Goal: Task Accomplishment & Management: Use online tool/utility

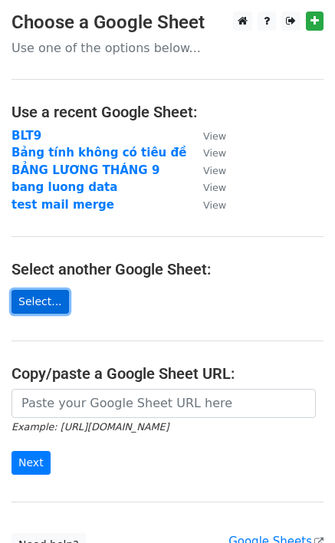
click at [18, 304] on link "Select..." at bounding box center [41, 302] width 58 height 24
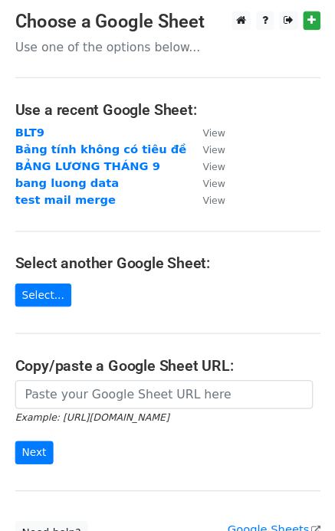
scroll to position [137, 0]
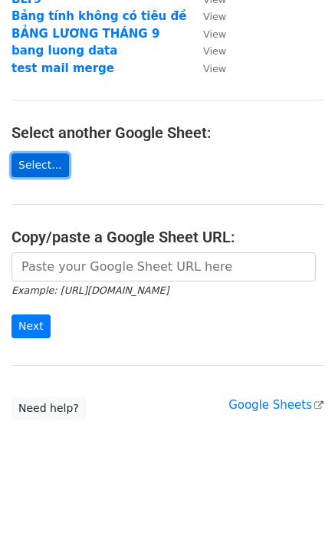
click at [46, 166] on link "Select..." at bounding box center [41, 165] width 58 height 24
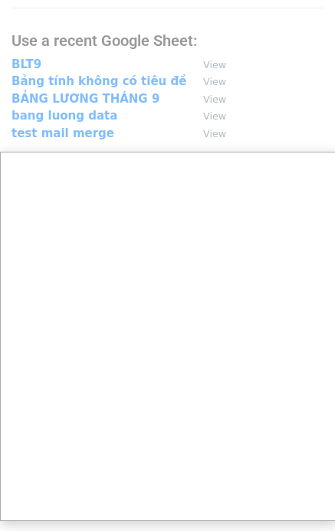
scroll to position [148, 0]
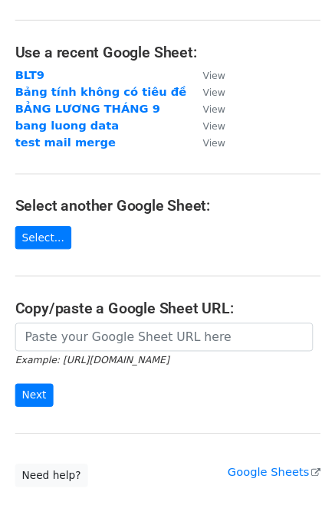
scroll to position [137, 0]
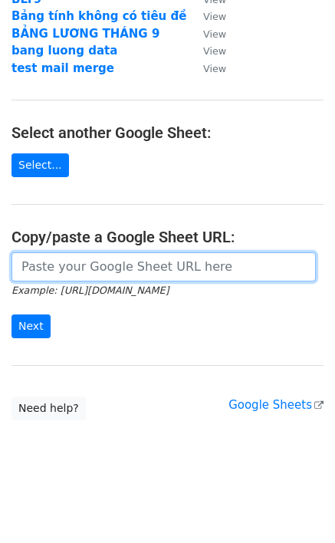
click at [91, 269] on input "url" at bounding box center [164, 266] width 304 height 29
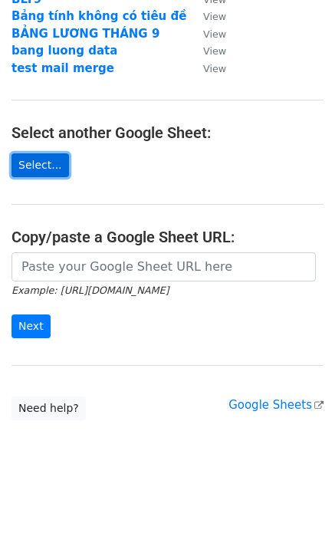
click at [35, 161] on link "Select..." at bounding box center [41, 165] width 58 height 24
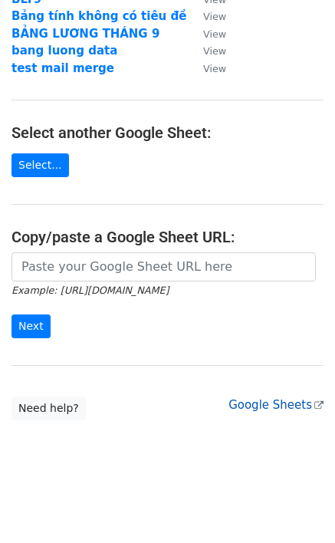
click at [261, 403] on link "Google Sheets" at bounding box center [276, 405] width 95 height 14
click at [269, 401] on link "Google Sheets" at bounding box center [276, 405] width 95 height 14
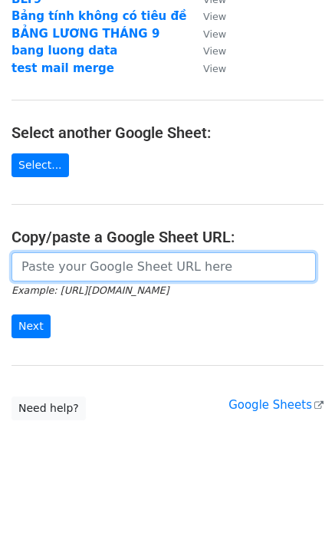
click at [97, 266] on input "url" at bounding box center [164, 266] width 304 height 29
paste input "https://docs.google.com/spreadsheets/d/163xeEoKR5daTjAMe6k-UXJPeYw-Nx7CN/edit?g…"
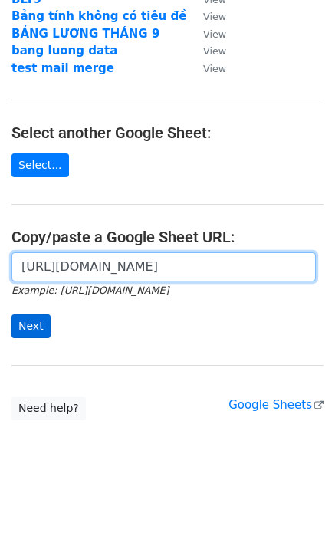
type input "https://docs.google.com/spreadsheets/d/163xeEoKR5daTjAMe6k-UXJPeYw-Nx7CN/edit?g…"
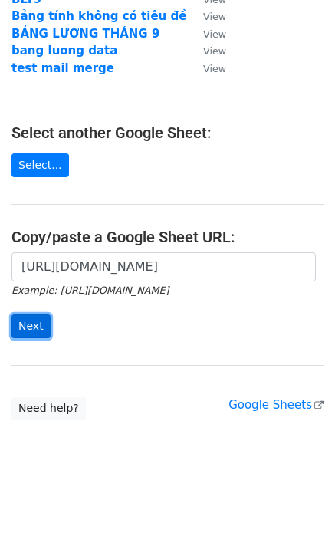
click at [40, 324] on input "Next" at bounding box center [31, 326] width 39 height 24
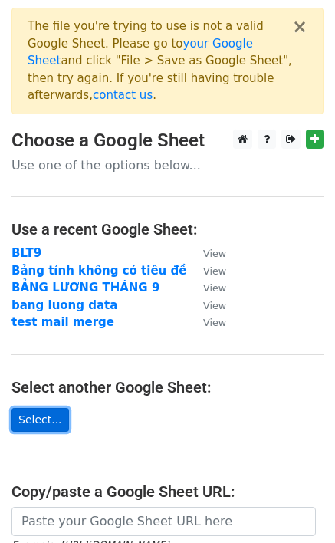
click at [48, 408] on link "Select..." at bounding box center [41, 420] width 58 height 24
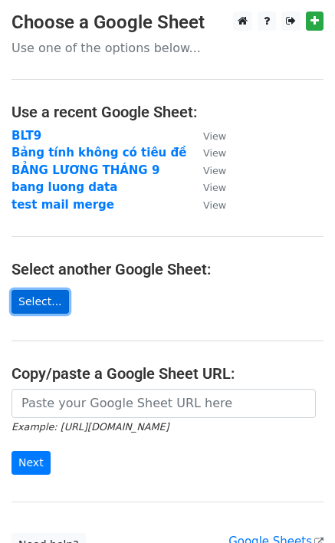
click at [25, 299] on link "Select..." at bounding box center [41, 302] width 58 height 24
click at [27, 298] on link "Select..." at bounding box center [41, 302] width 58 height 24
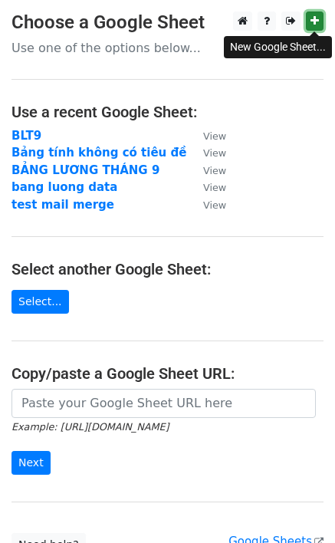
click at [319, 18] on link at bounding box center [315, 21] width 18 height 19
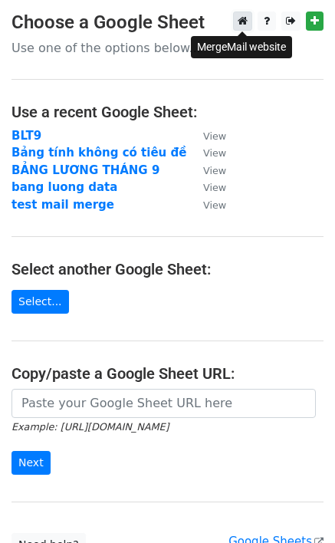
click at [236, 20] on link at bounding box center [242, 21] width 19 height 19
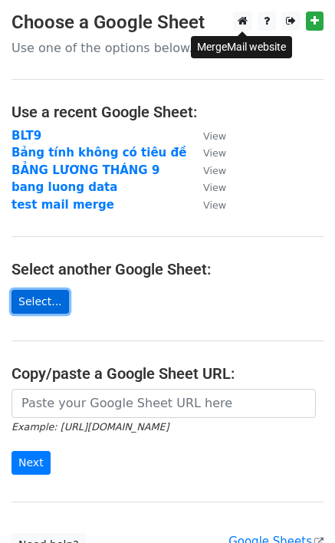
click at [35, 303] on link "Select..." at bounding box center [41, 302] width 58 height 24
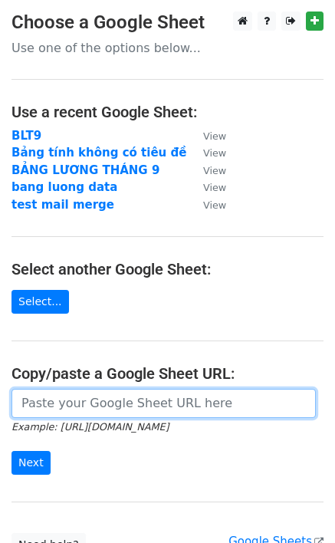
click at [87, 406] on input "url" at bounding box center [164, 403] width 304 height 29
paste input "https://docs.google.com/spreadsheets/d/163xeEoKR5daTjAMe6k-UXJPeYw-Nx7CN/edit?g…"
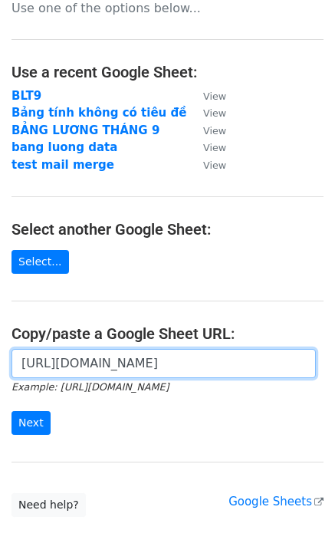
scroll to position [77, 0]
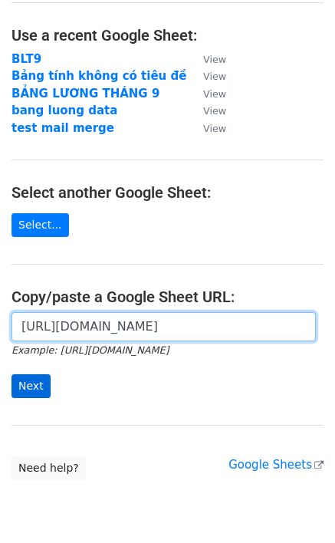
type input "https://docs.google.com/spreadsheets/d/163xeEoKR5daTjAMe6k-UXJPeYw-Nx7CN/edit?g…"
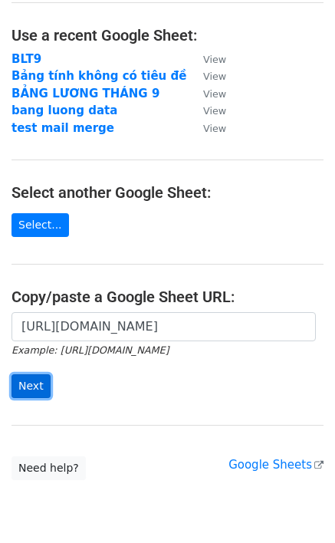
click at [30, 389] on input "Next" at bounding box center [31, 386] width 39 height 24
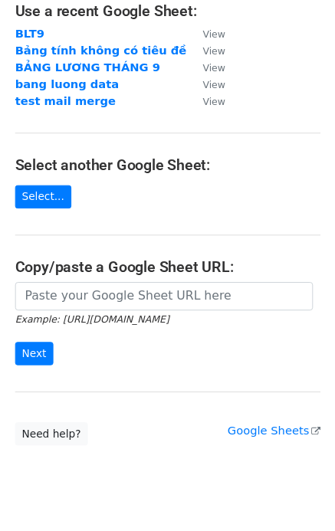
scroll to position [230, 0]
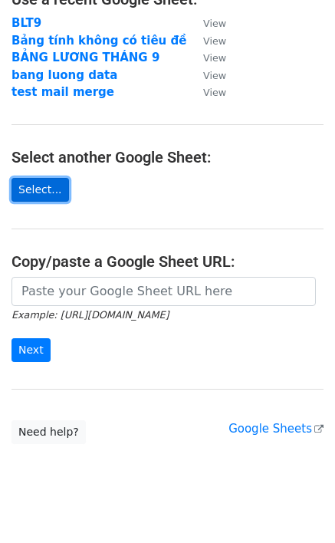
click at [44, 178] on link "Select..." at bounding box center [41, 190] width 58 height 24
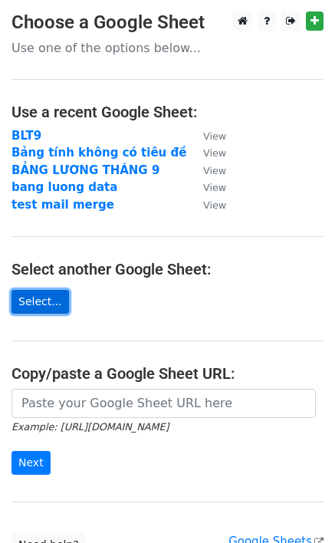
click at [40, 296] on link "Select..." at bounding box center [41, 302] width 58 height 24
click at [44, 296] on link "Select..." at bounding box center [41, 302] width 58 height 24
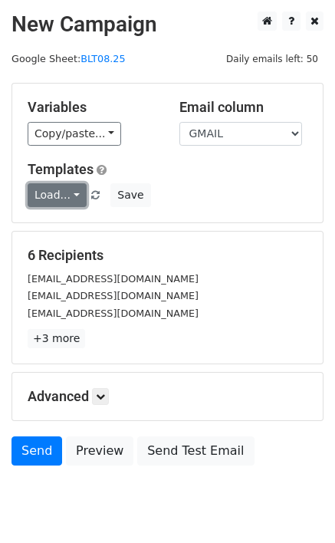
click at [73, 193] on link "Load..." at bounding box center [57, 195] width 59 height 24
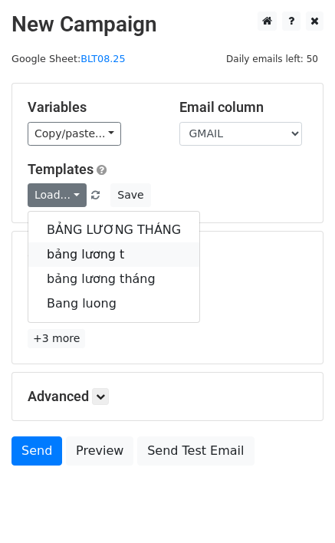
click at [87, 252] on link "bảng lương t" at bounding box center [113, 254] width 171 height 25
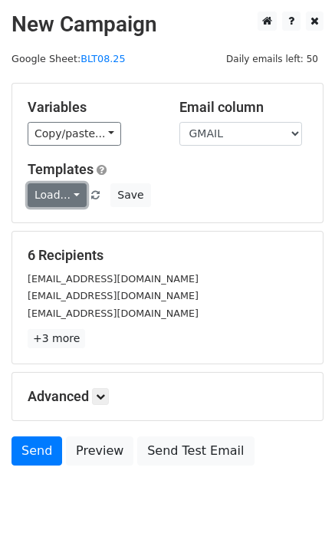
click at [49, 202] on link "Load..." at bounding box center [57, 195] width 59 height 24
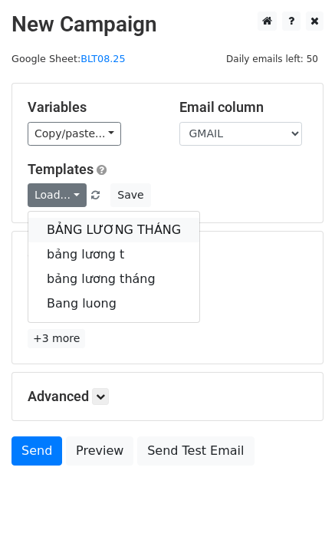
click at [72, 230] on link "BẢNG LƯƠNG THÁNG" at bounding box center [113, 230] width 171 height 25
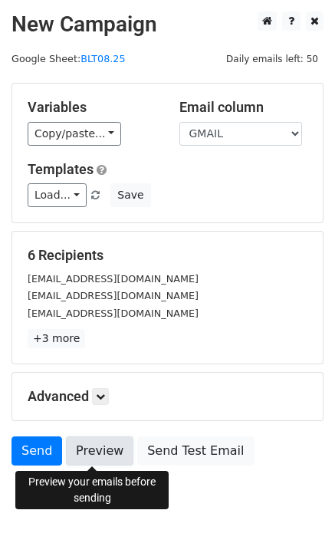
click at [94, 456] on link "Preview" at bounding box center [99, 450] width 67 height 29
click at [100, 446] on link "Preview" at bounding box center [99, 450] width 67 height 29
click at [99, 452] on link "Preview" at bounding box center [99, 450] width 67 height 29
click at [91, 446] on link "Preview" at bounding box center [99, 450] width 67 height 29
click at [85, 446] on link "Preview" at bounding box center [99, 450] width 67 height 29
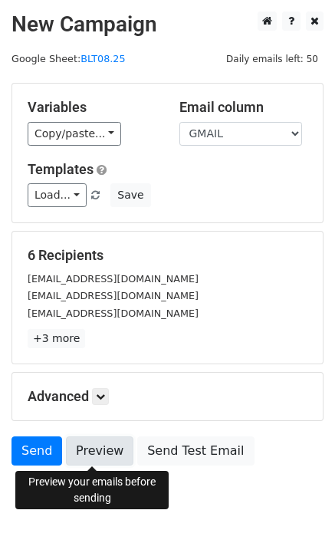
click at [106, 452] on link "Preview" at bounding box center [99, 450] width 67 height 29
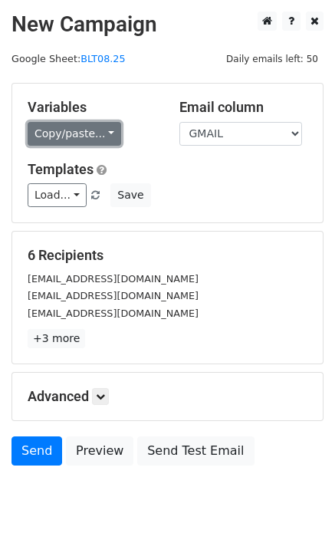
click at [79, 137] on link "Copy/paste..." at bounding box center [75, 134] width 94 height 24
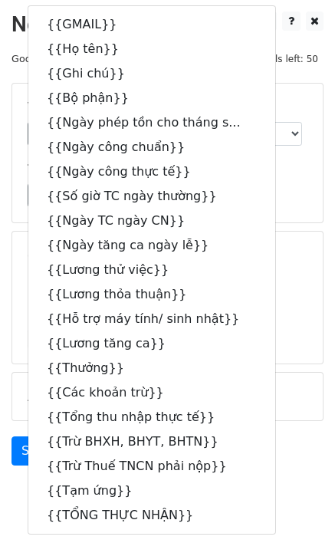
click at [274, 203] on div "Load... BẢNG LƯƠNG THÁNG bảng lương t bảng lương tháng Bang luong Save" at bounding box center [167, 195] width 303 height 24
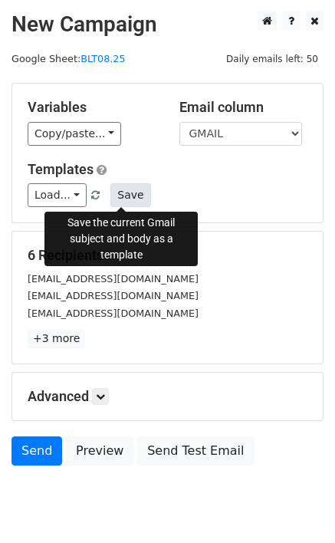
click at [119, 195] on button "Save" at bounding box center [130, 195] width 40 height 24
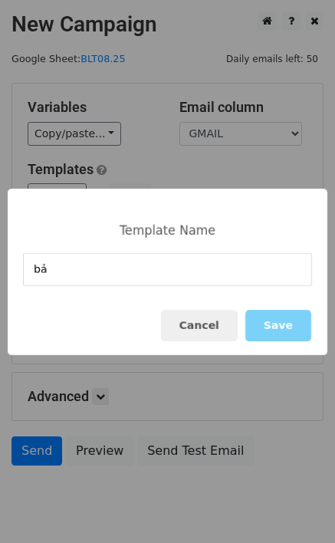
type input "b"
type input "phiếu lương"
click at [274, 327] on button "Save" at bounding box center [278, 325] width 66 height 31
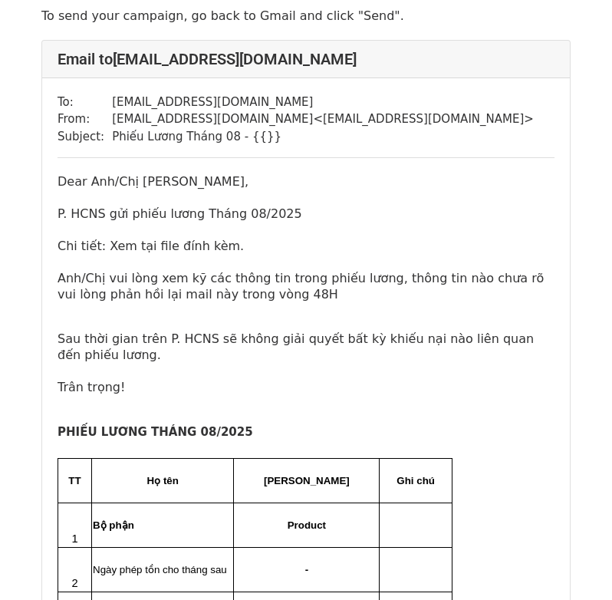
scroll to position [307, 0]
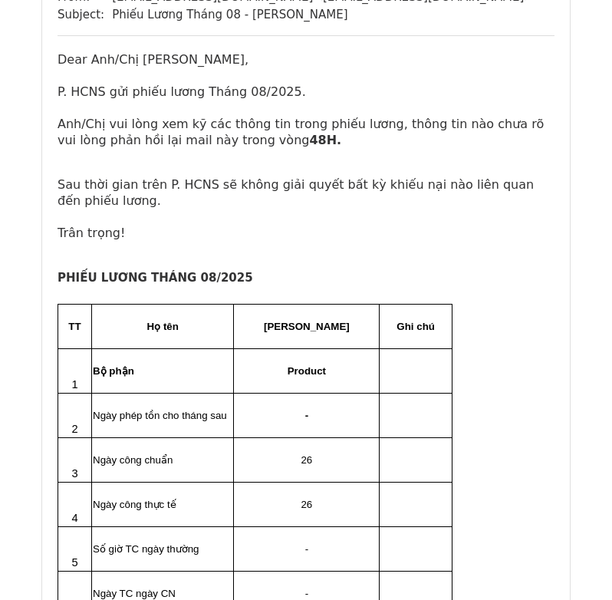
scroll to position [230, 0]
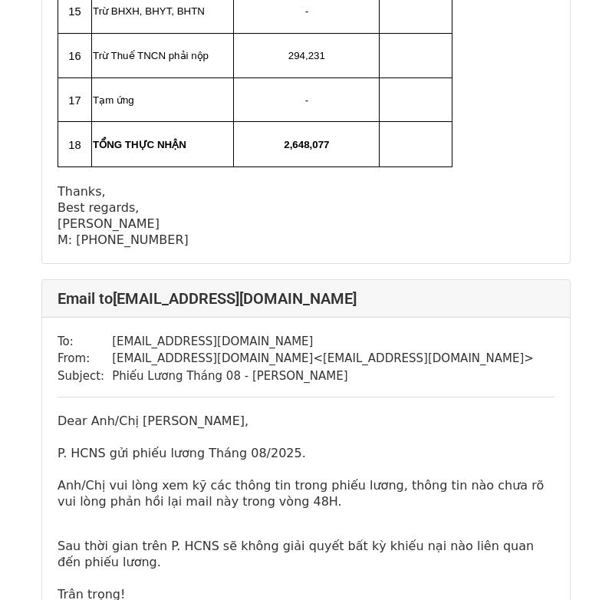
scroll to position [2531, 0]
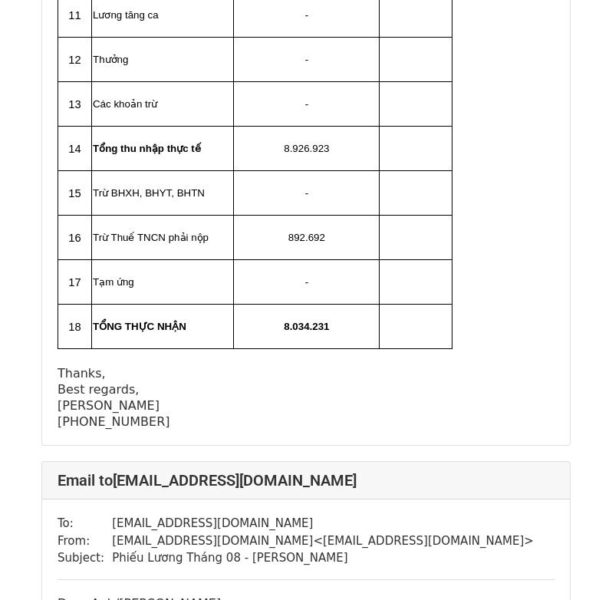
scroll to position [6618, 0]
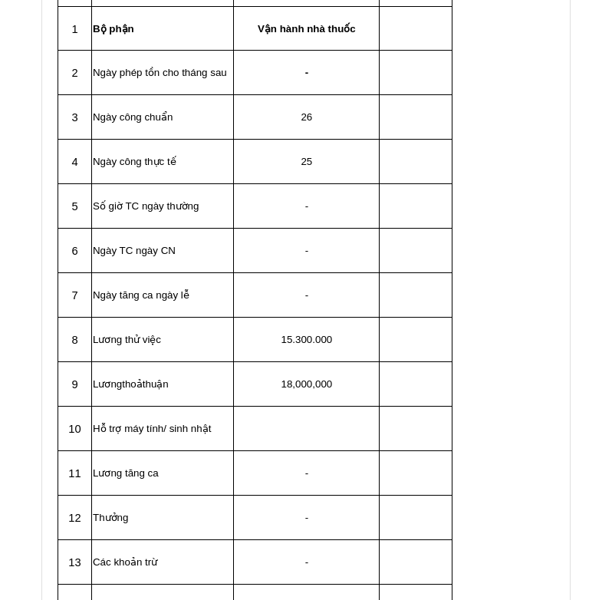
scroll to position [7335, 0]
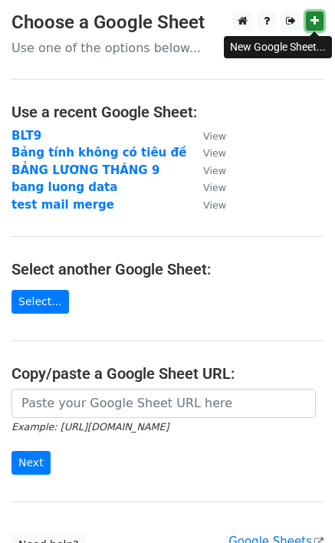
click at [313, 15] on link at bounding box center [315, 21] width 18 height 19
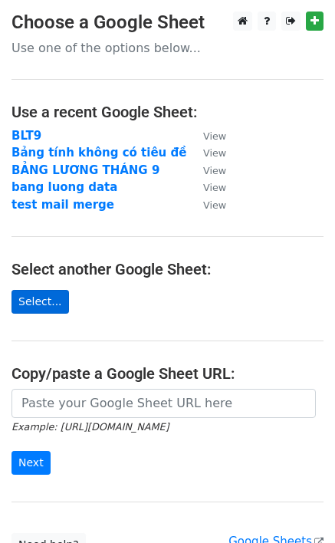
click at [31, 303] on link "Select..." at bounding box center [41, 302] width 58 height 24
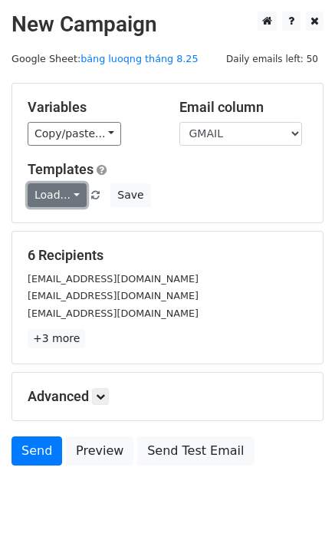
click at [69, 193] on link "Load..." at bounding box center [57, 195] width 59 height 24
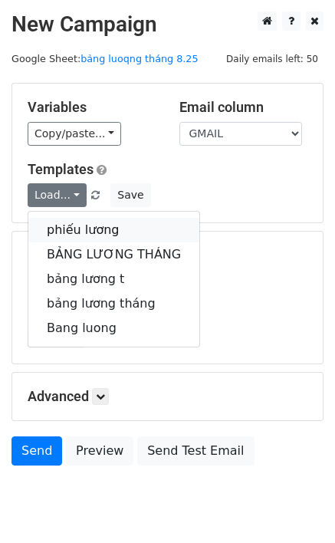
click at [69, 226] on link "phiếu lương" at bounding box center [113, 230] width 171 height 25
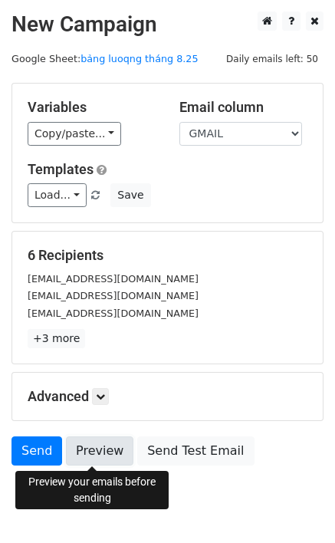
click at [94, 453] on link "Preview" at bounding box center [99, 450] width 67 height 29
click at [100, 443] on link "Preview" at bounding box center [99, 450] width 67 height 29
click at [81, 453] on link "Preview" at bounding box center [99, 450] width 67 height 29
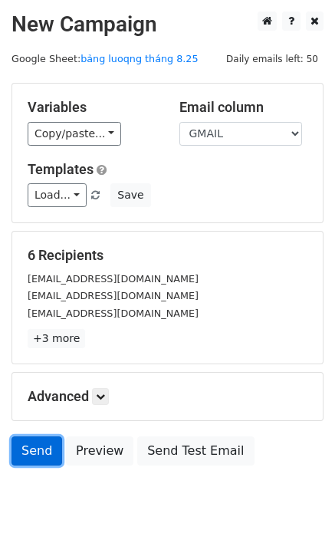
click at [36, 459] on link "Send" at bounding box center [37, 450] width 51 height 29
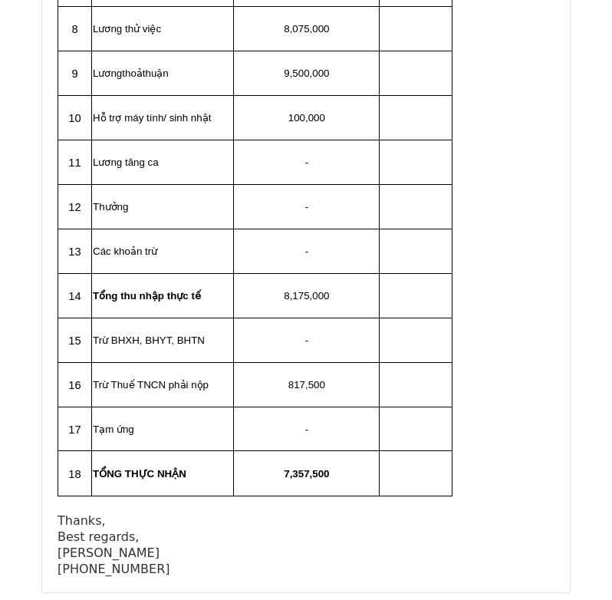
scroll to position [3577, 0]
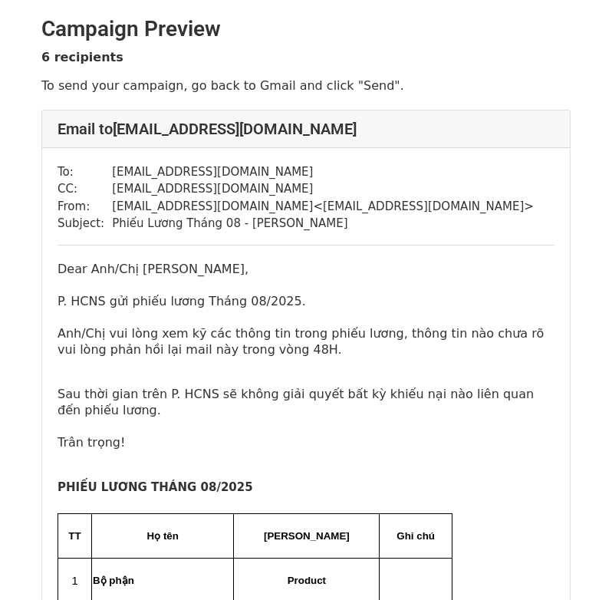
scroll to position [537, 0]
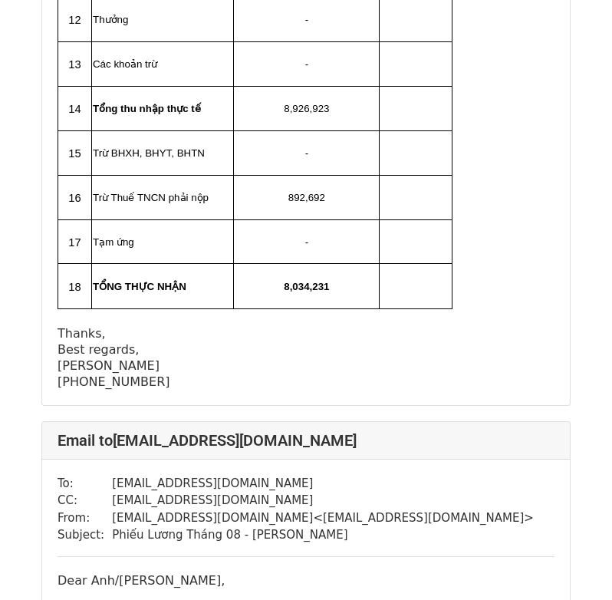
scroll to position [6798, 0]
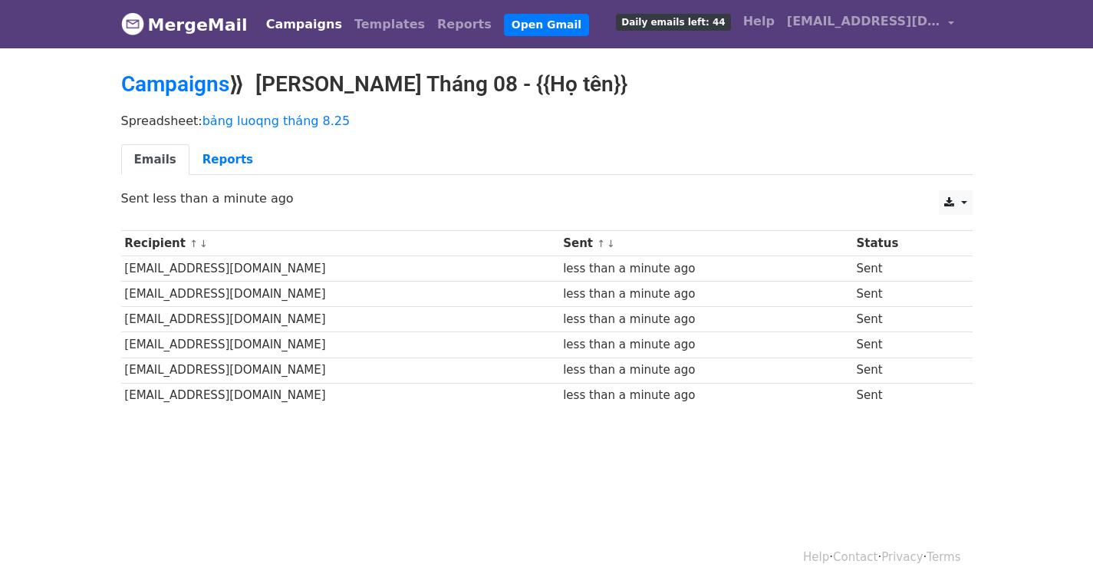
click at [235, 274] on td "[EMAIL_ADDRESS][DOMAIN_NAME]" at bounding box center [340, 268] width 439 height 25
click at [949, 200] on icon at bounding box center [949, 202] width 10 height 11
click at [979, 240] on link "CSV" at bounding box center [973, 237] width 69 height 25
click at [211, 156] on link "Reports" at bounding box center [227, 159] width 77 height 31
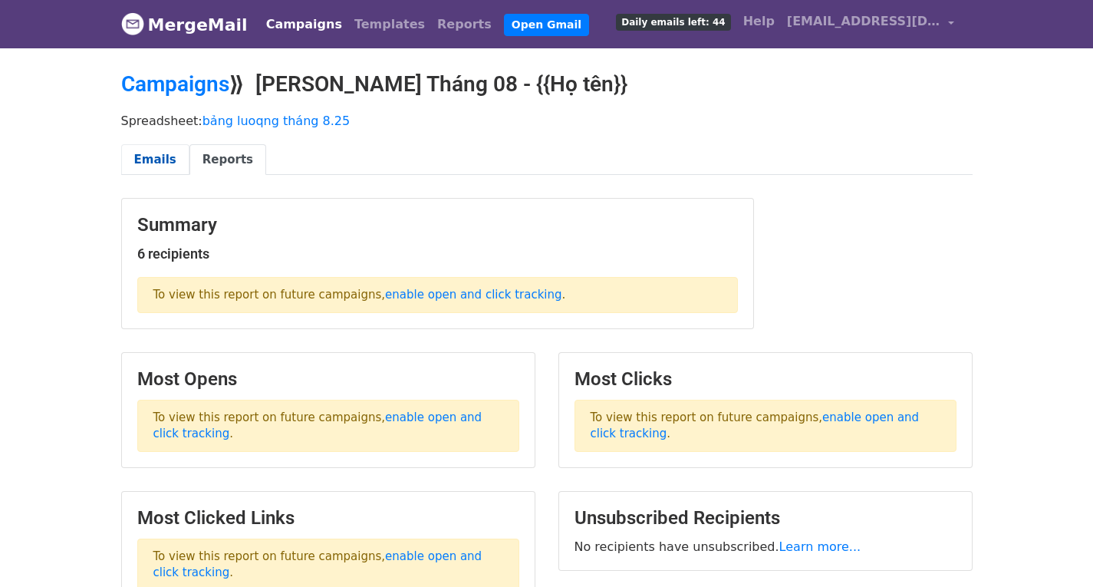
click at [153, 153] on link "Emails" at bounding box center [155, 159] width 68 height 31
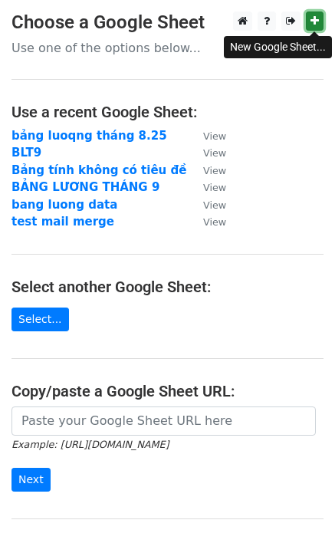
click at [317, 23] on icon at bounding box center [315, 20] width 8 height 11
click at [311, 20] on icon at bounding box center [315, 20] width 8 height 11
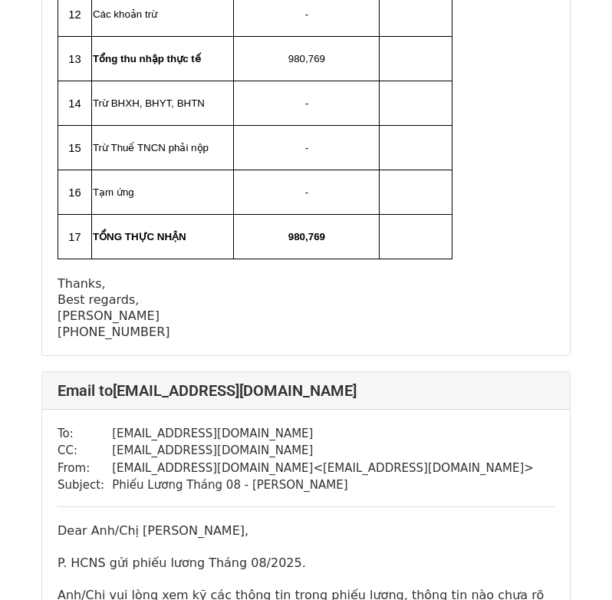
scroll to position [35837, 0]
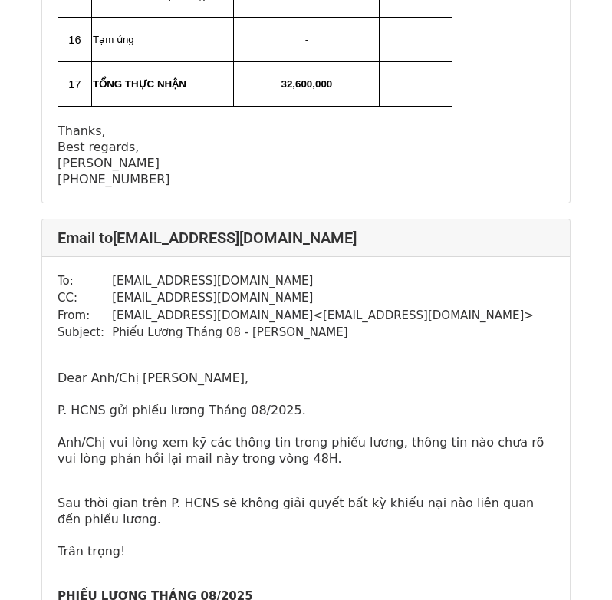
scroll to position [4295, 0]
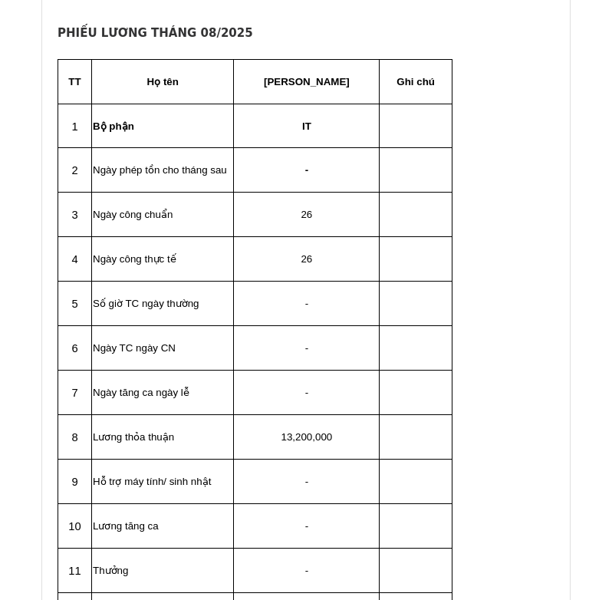
scroll to position [1380, 0]
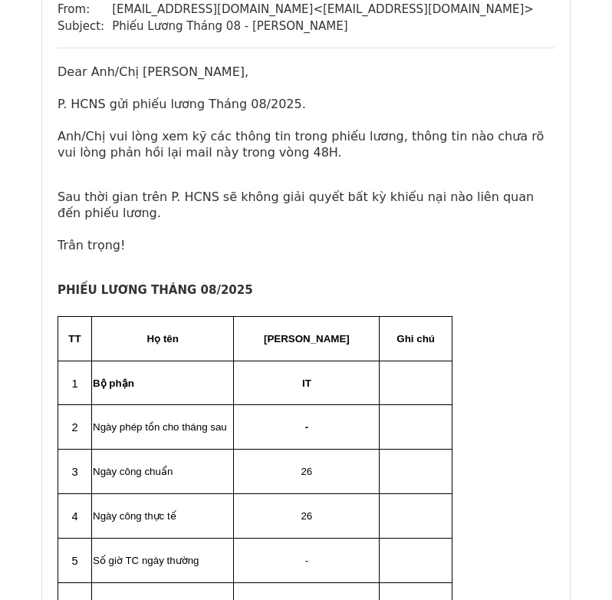
scroll to position [1304, 0]
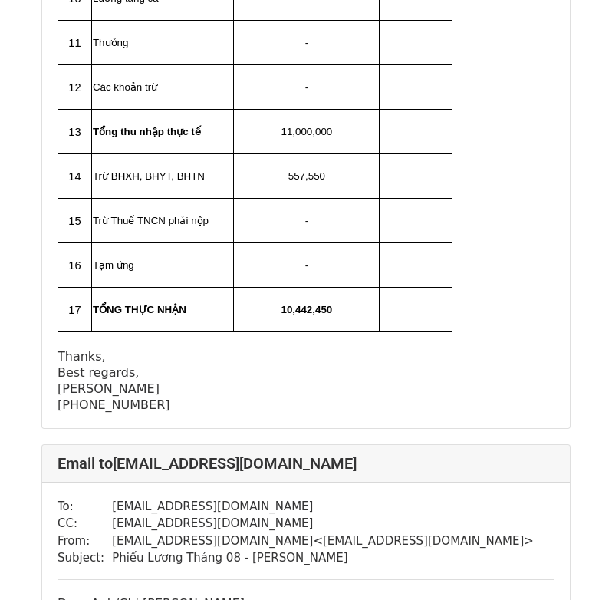
scroll to position [15415, 0]
